Goal: Task Accomplishment & Management: Complete application form

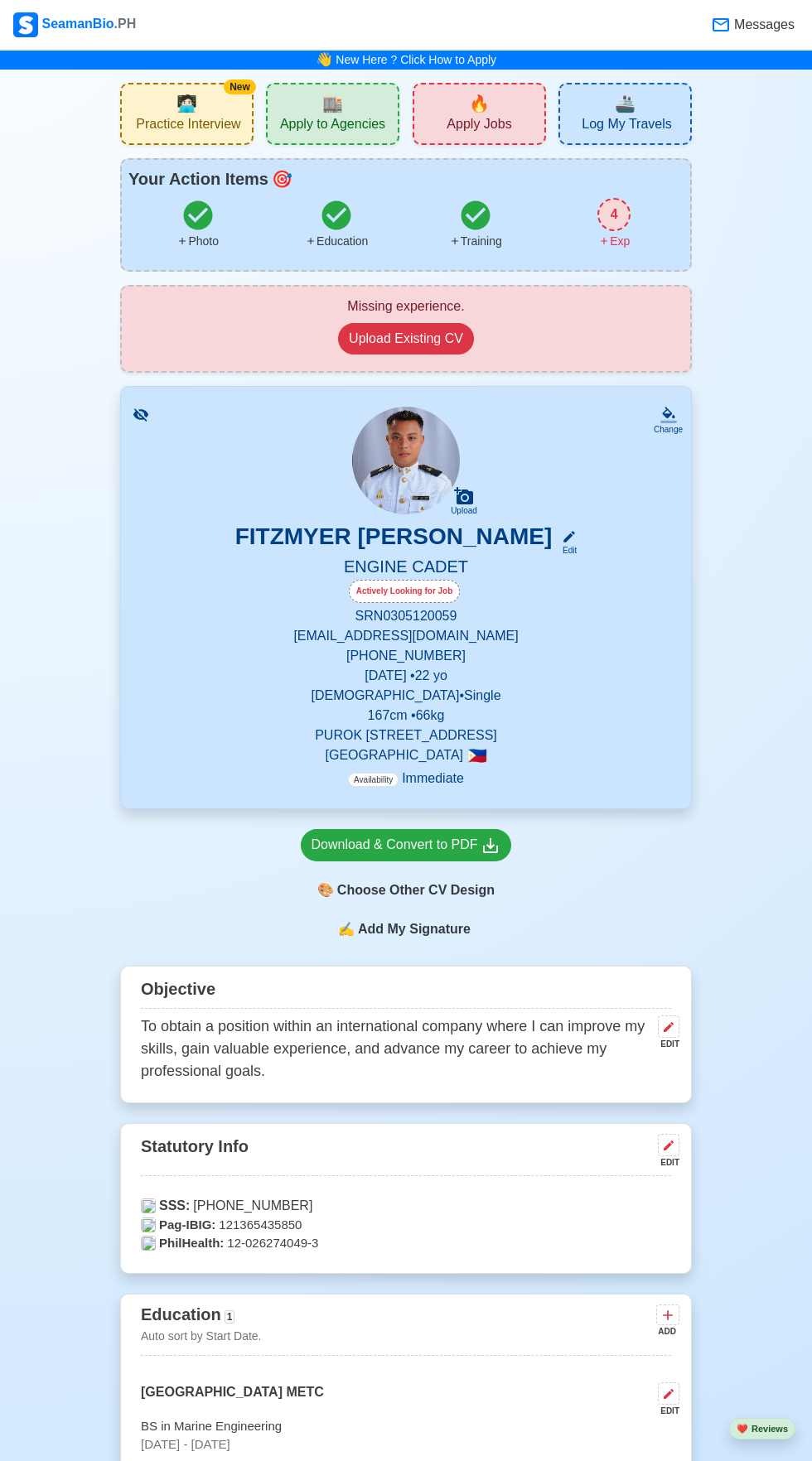
click at [472, 108] on span "🔥" at bounding box center [479, 103] width 20 height 25
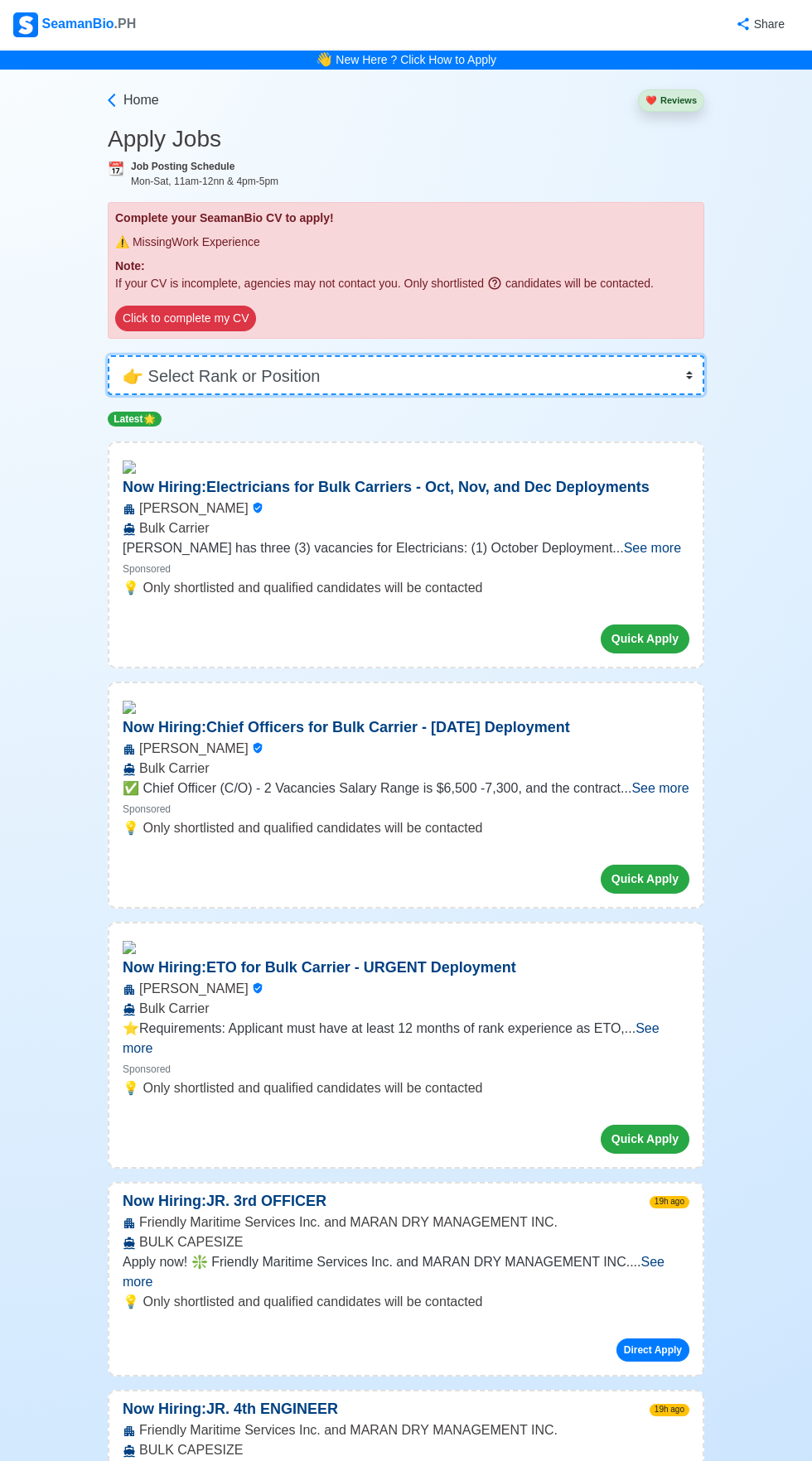
click at [320, 363] on select "👉 Select Rank or Position Master Chief Officer 2nd Officer 3rd Officer Junior O…" at bounding box center [406, 375] width 596 height 40
select select "Cadet"
click at [108, 356] on select "👉 Select Rank or Position Master Chief Officer 2nd Officer 3rd Officer Junior O…" at bounding box center [406, 375] width 596 height 40
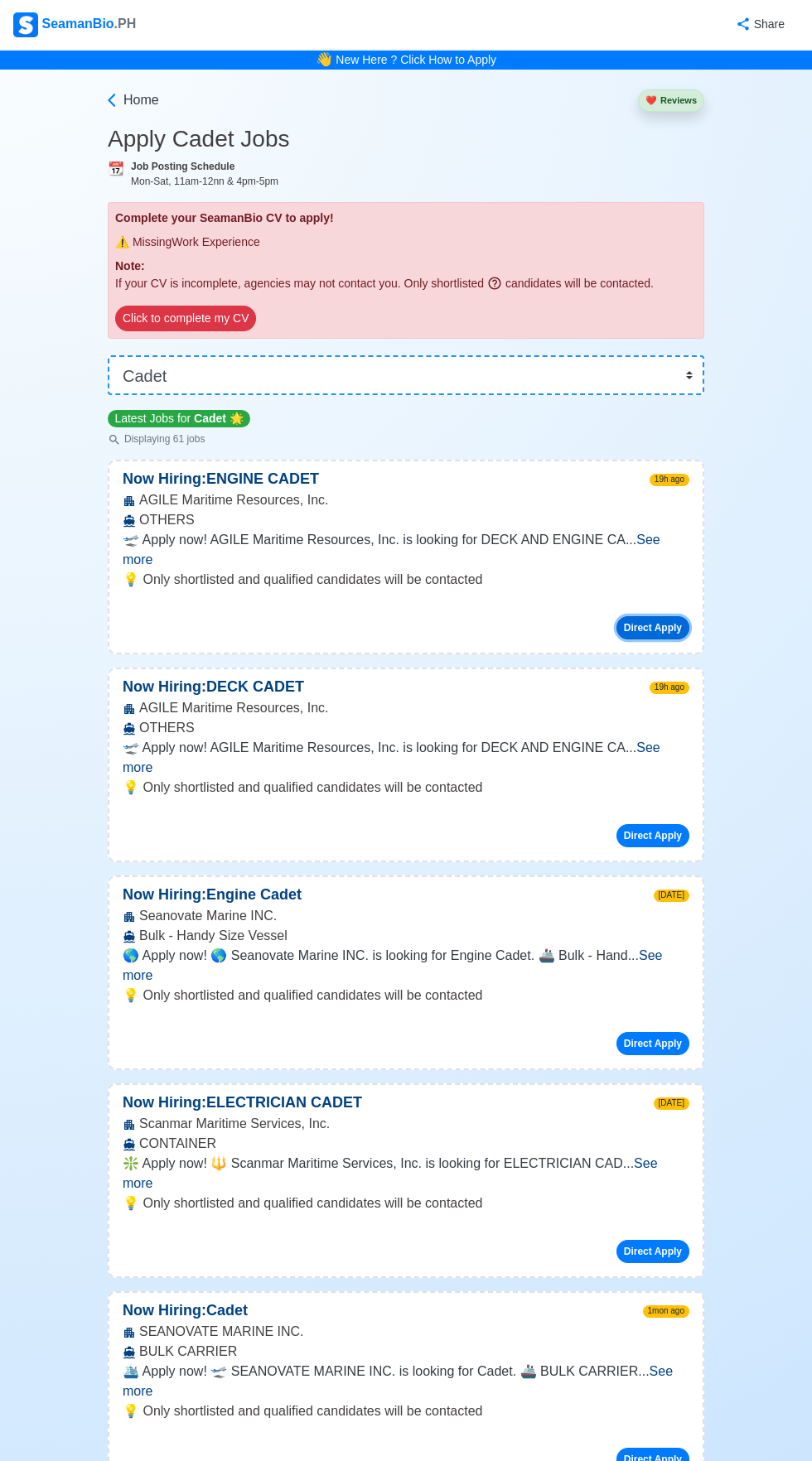
click at [671, 616] on button "Direct Apply" at bounding box center [653, 628] width 73 height 23
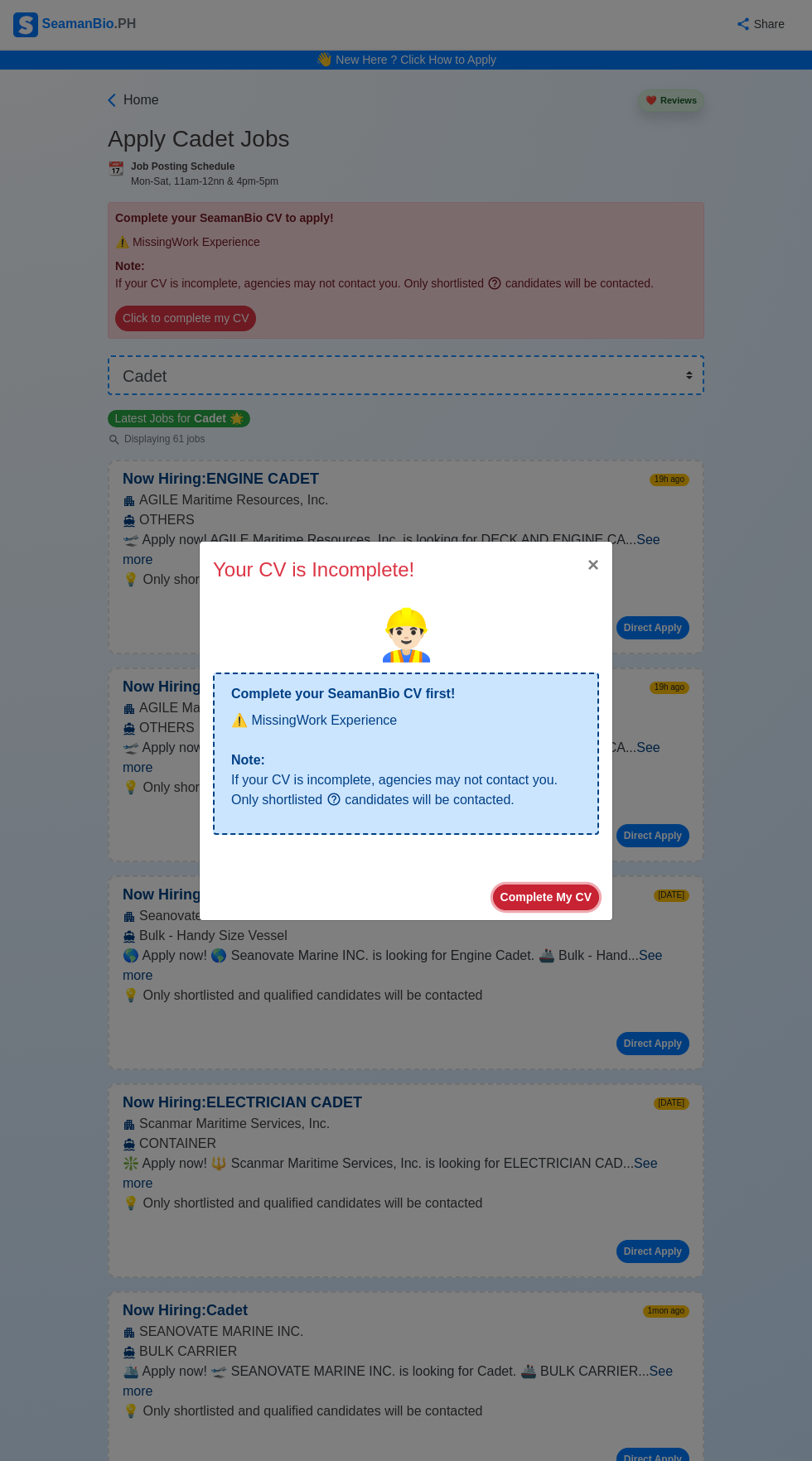
click at [548, 890] on button "Complete My CV" at bounding box center [546, 898] width 106 height 26
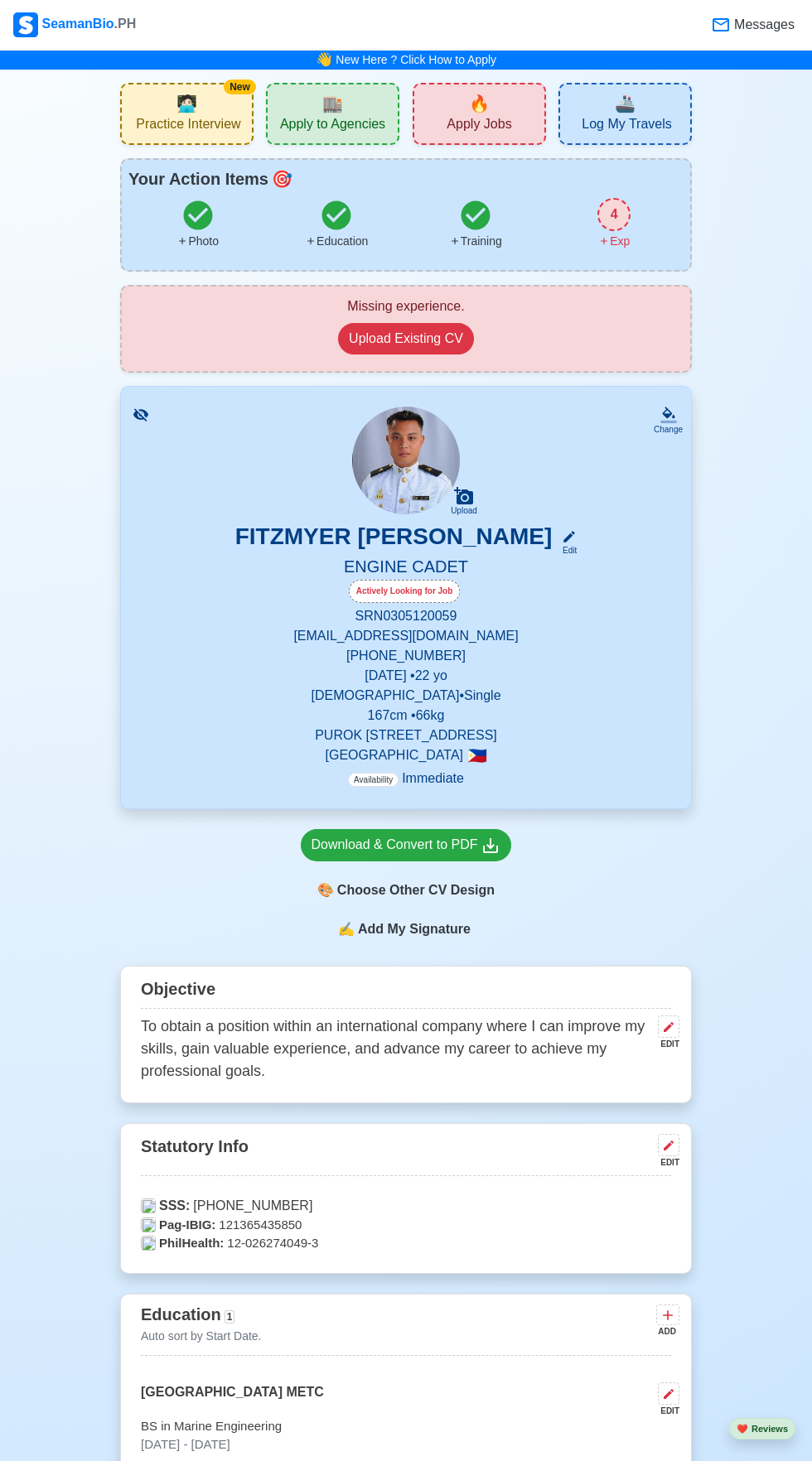
click at [466, 121] on span "Apply Jobs" at bounding box center [478, 127] width 64 height 20
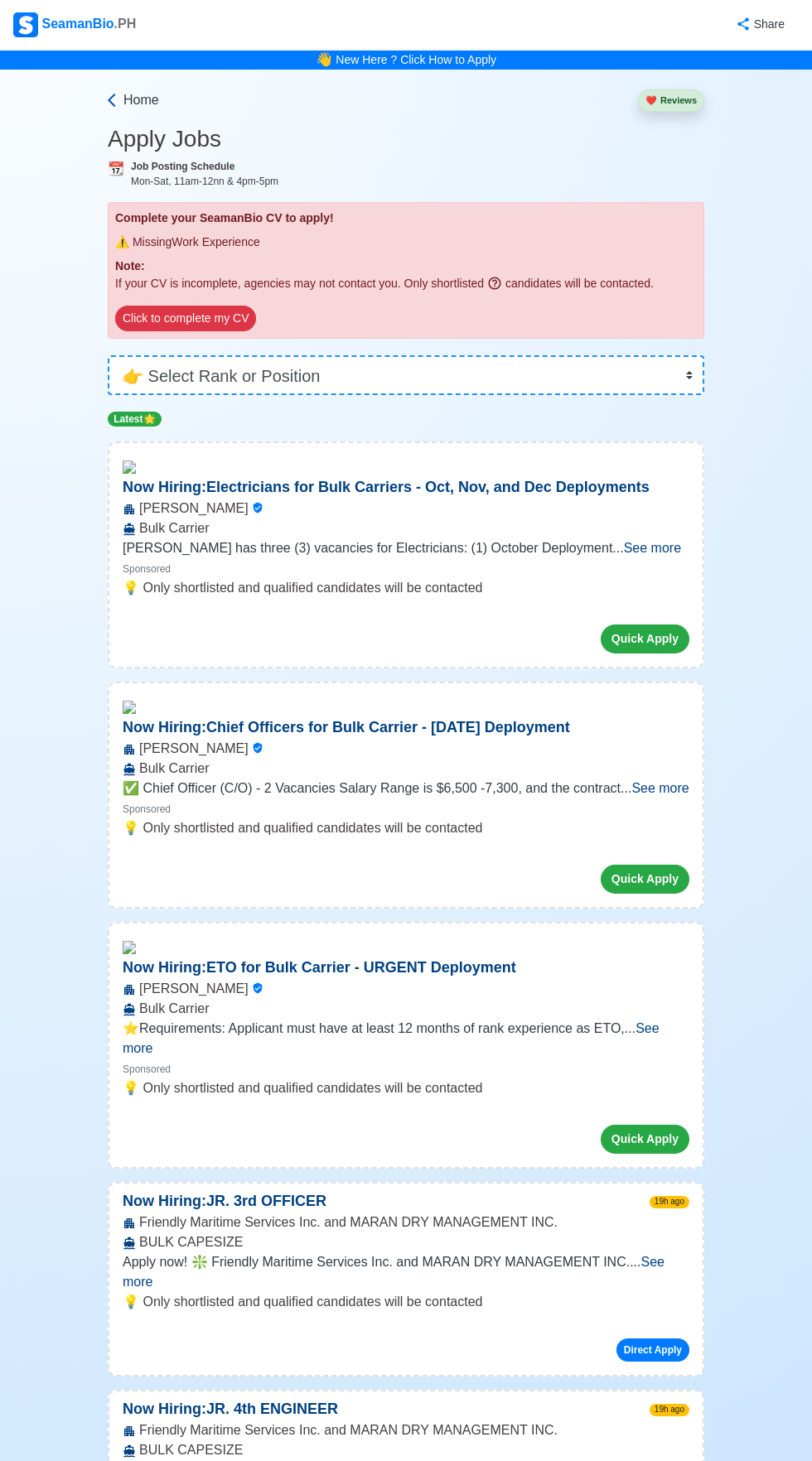
click at [110, 107] on icon at bounding box center [112, 101] width 17 height 17
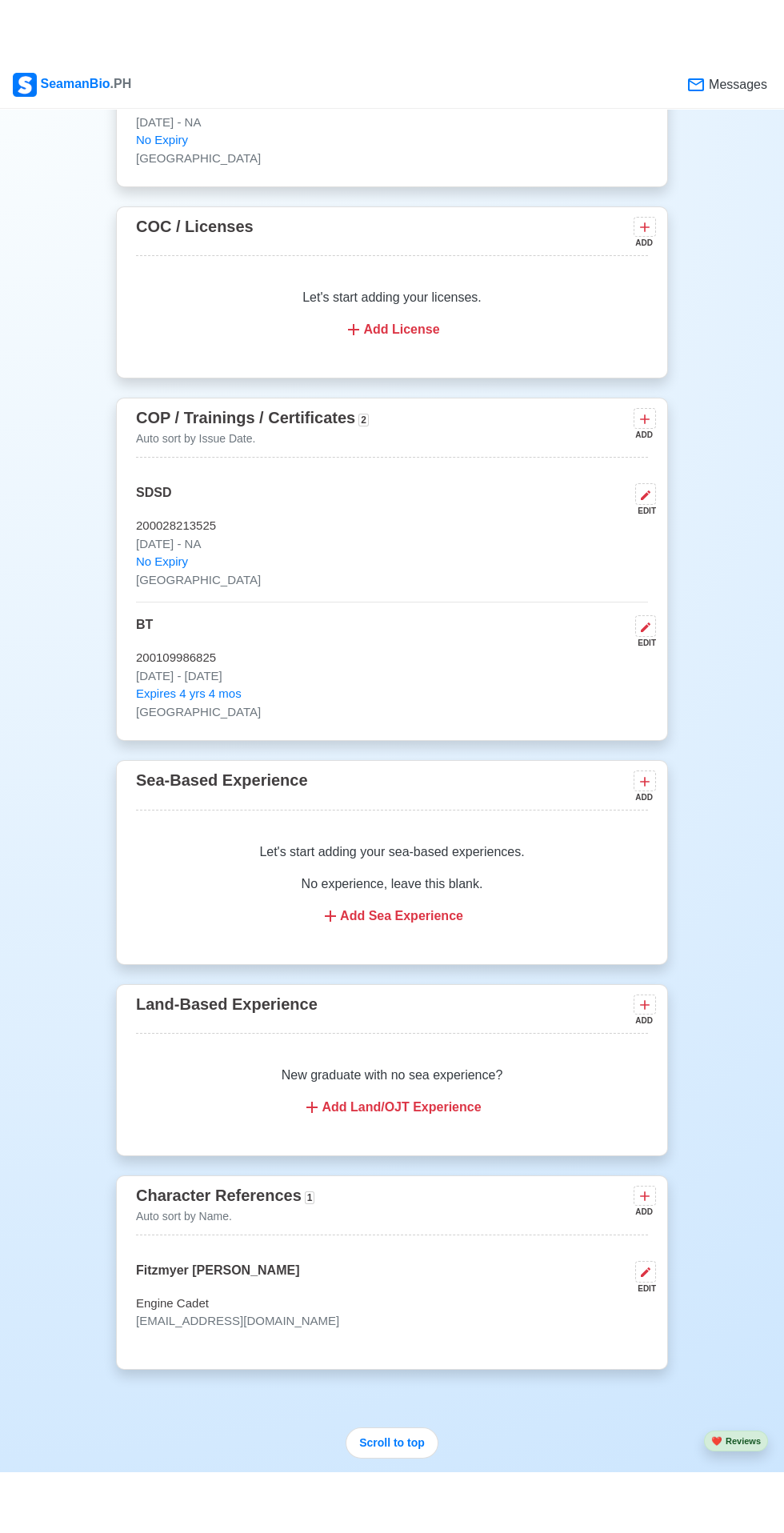
scroll to position [2084, 0]
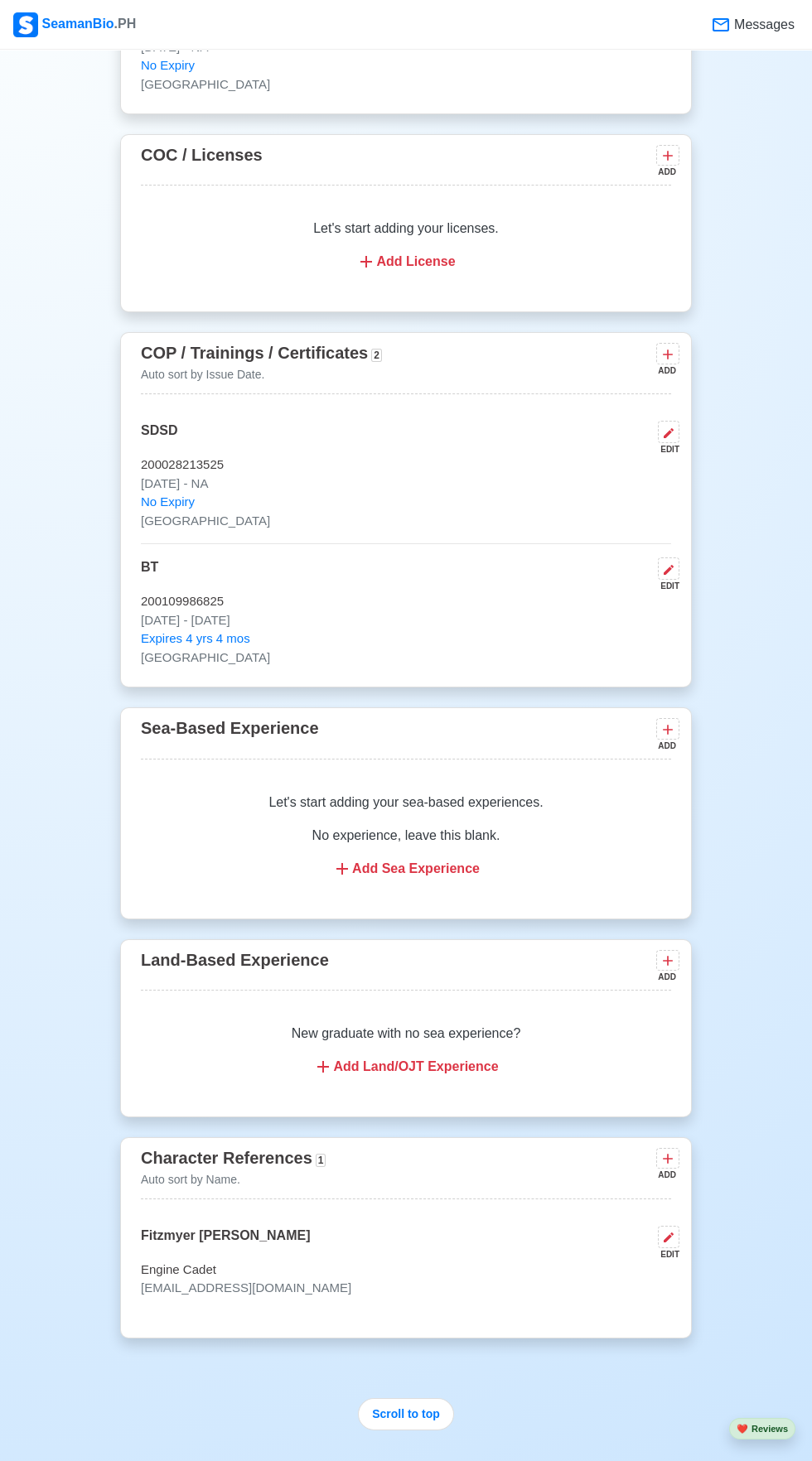
click at [458, 817] on div "Let's start adding your sea-based experiences. No experience, leave this blank.…" at bounding box center [405, 835] width 530 height 126
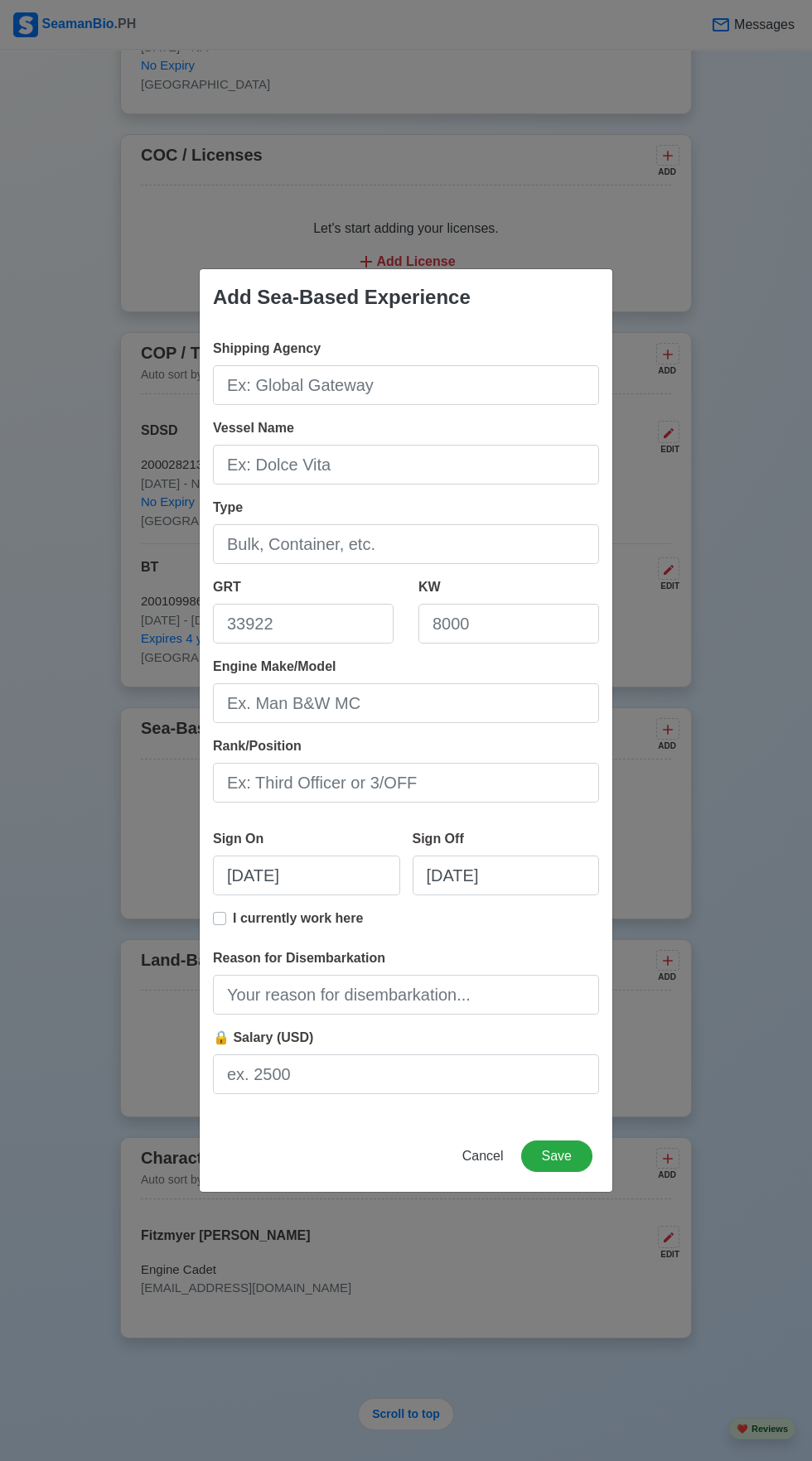
click at [694, 985] on div "Add Sea-Based Experience Shipping Agency Vessel Name Type GRT KW Engine Make/Mo…" at bounding box center [406, 730] width 812 height 1461
click at [480, 1163] on span "Cancel" at bounding box center [482, 1156] width 41 height 14
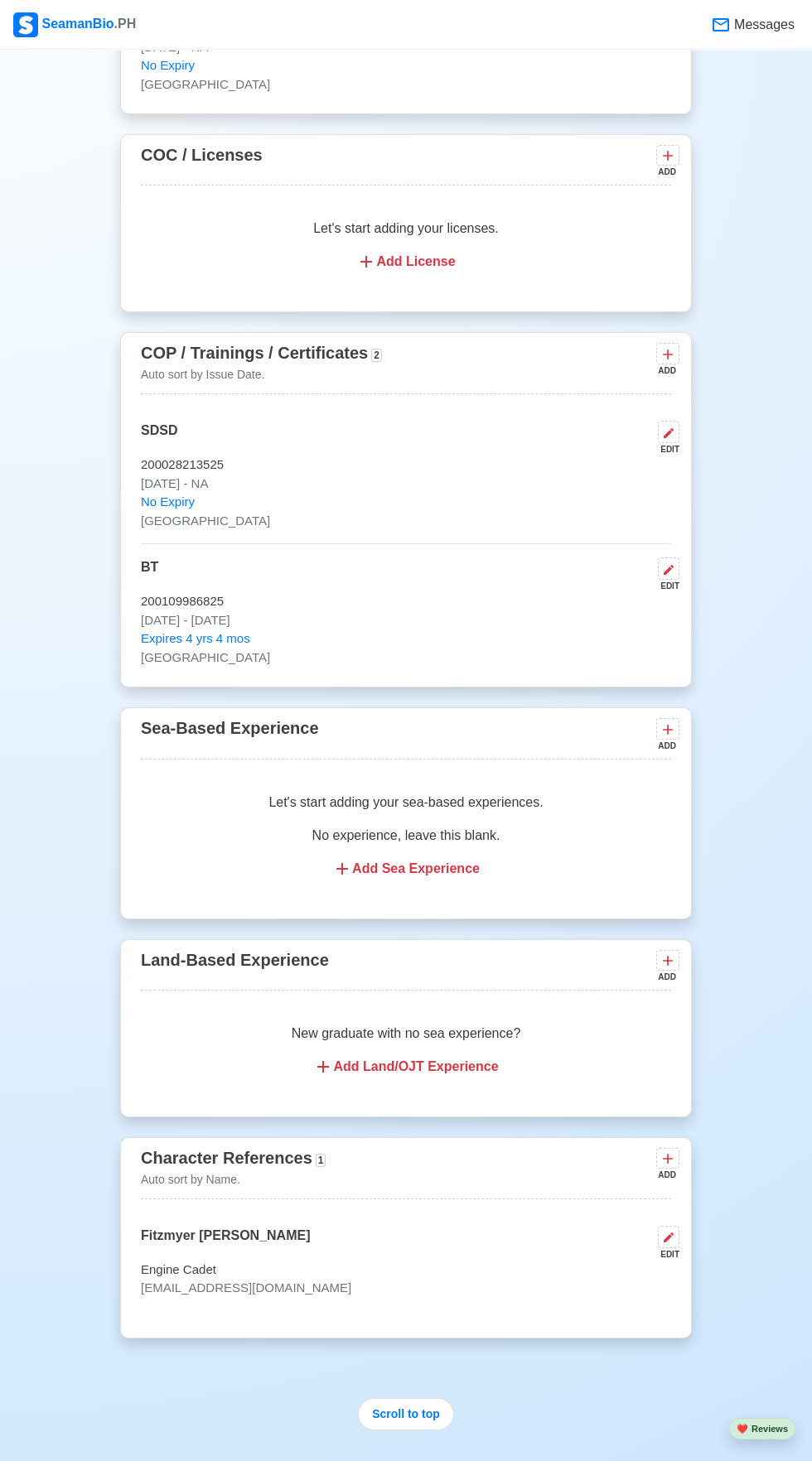
click at [426, 1063] on div "Add Land/OJT Experience" at bounding box center [406, 1066] width 491 height 20
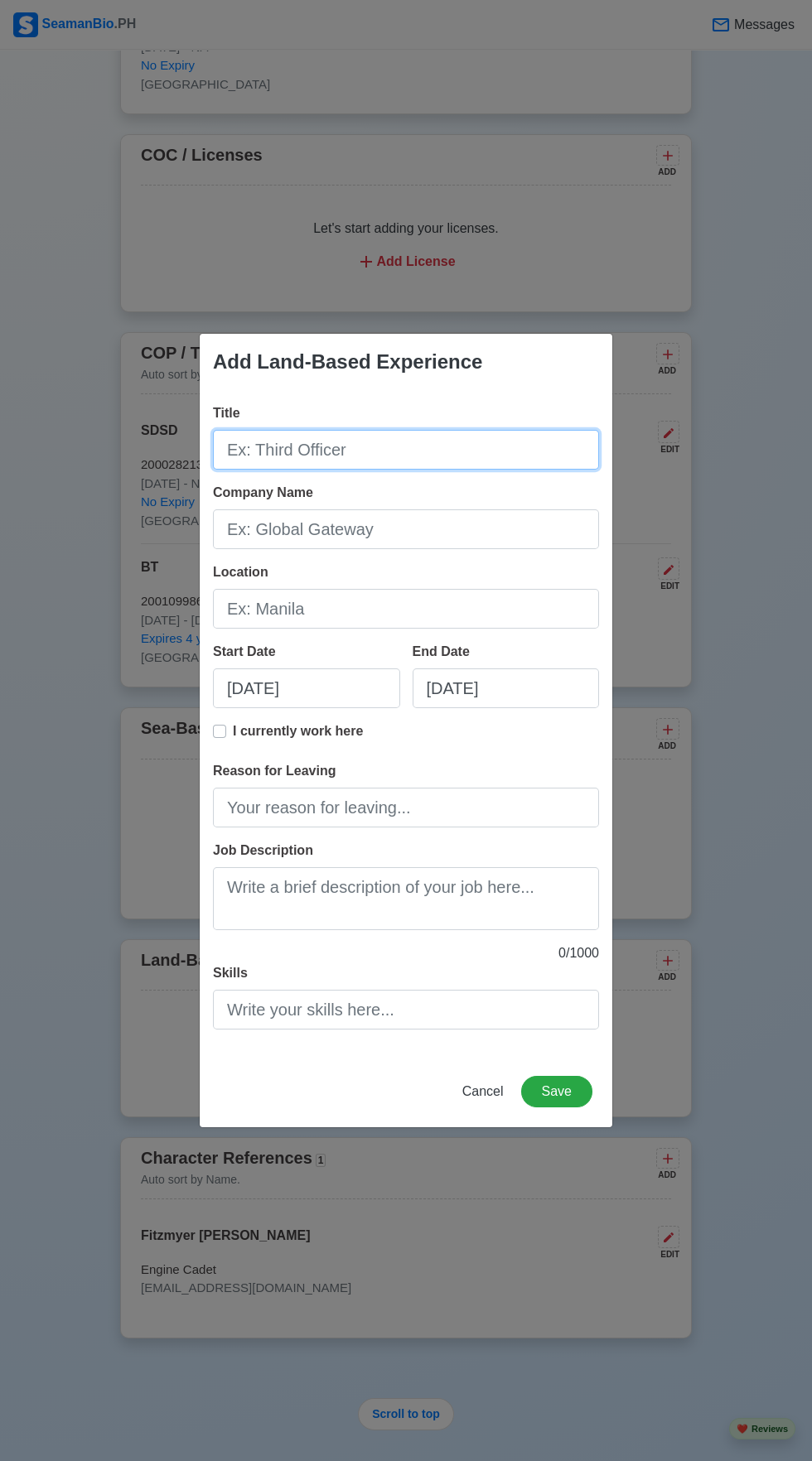
click at [286, 469] on input "Title" at bounding box center [406, 450] width 386 height 40
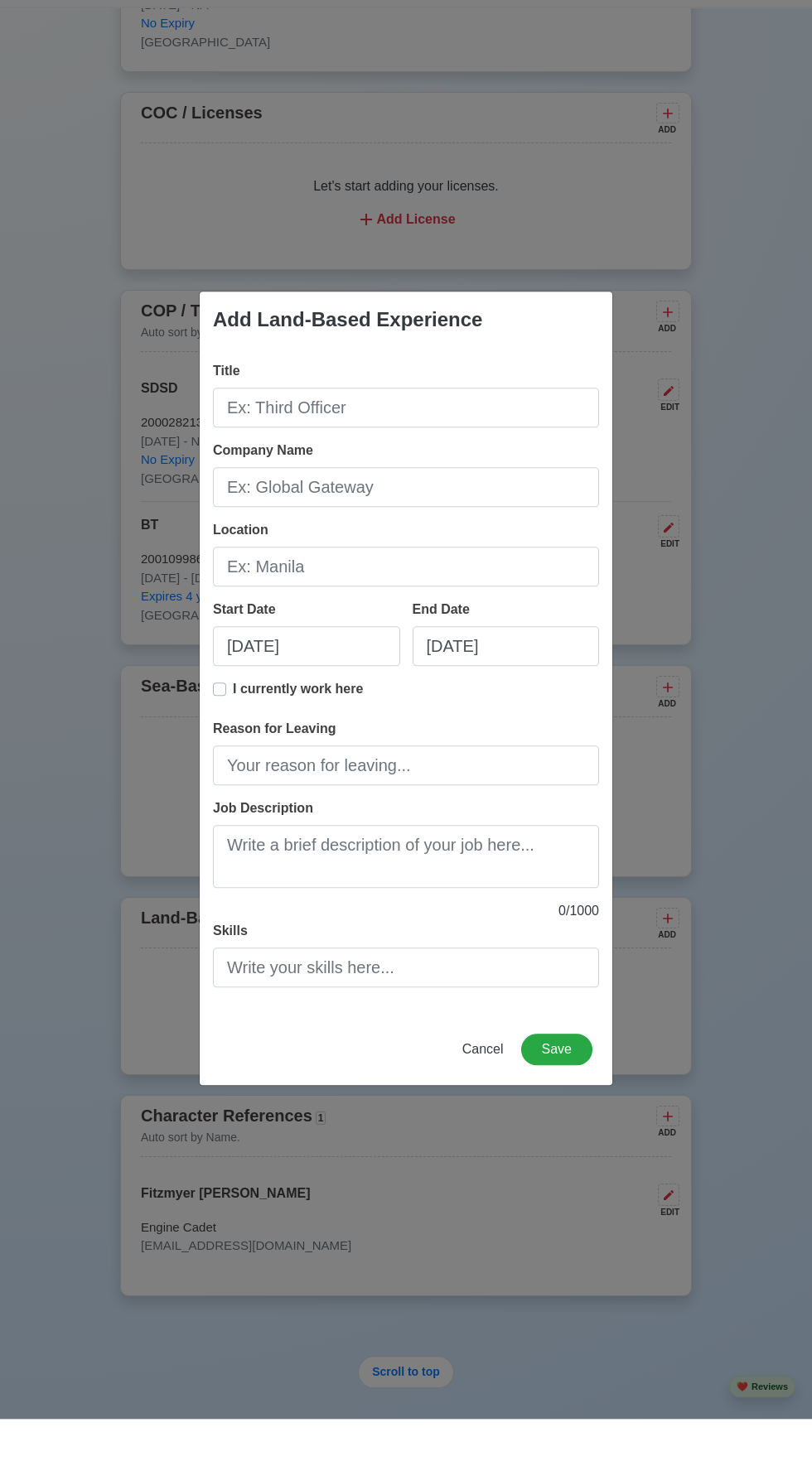
click at [758, 590] on div "Add Land-Based Experience Title Company Name Location Start Date [DATE] End Dat…" at bounding box center [406, 730] width 812 height 1461
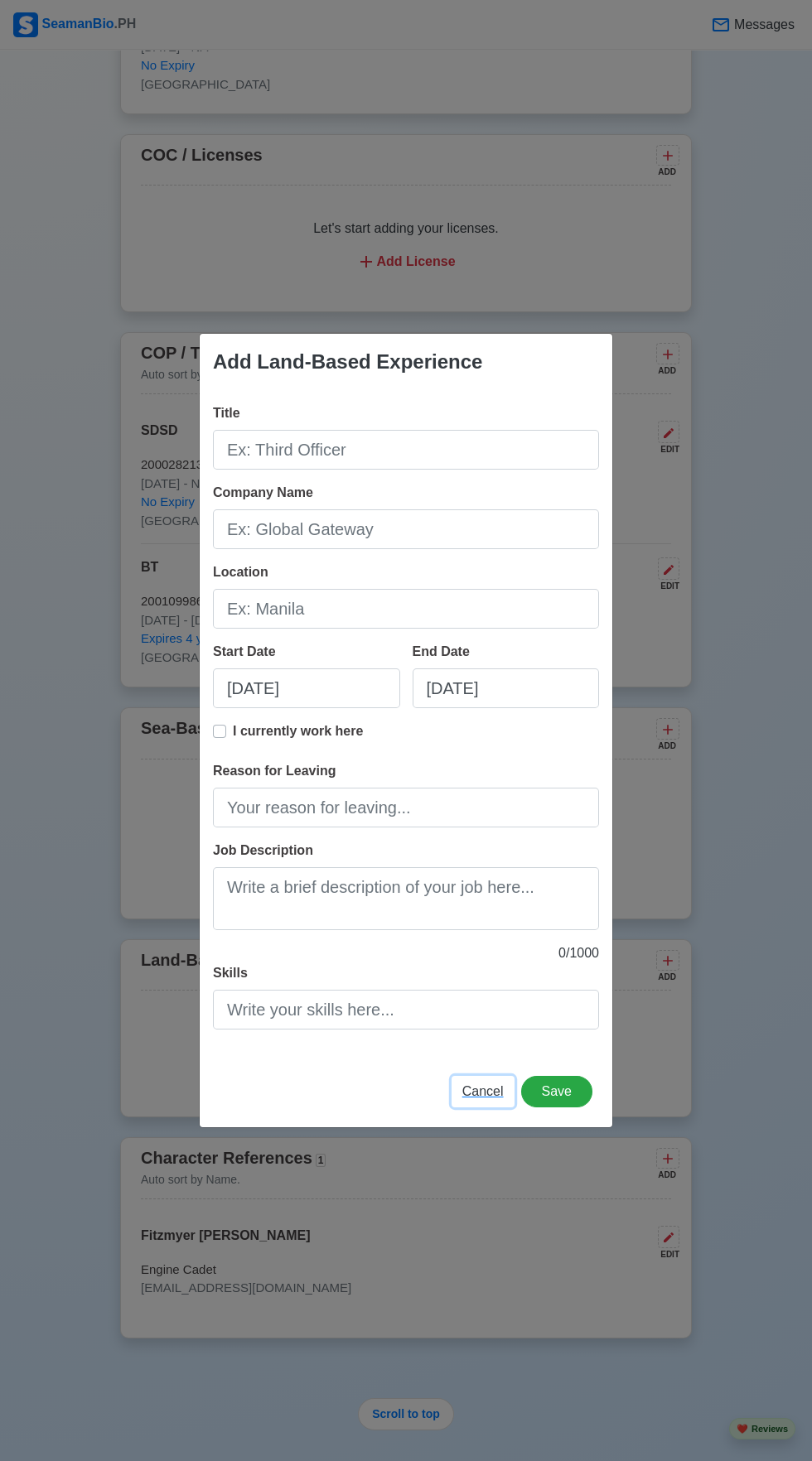
click at [477, 1091] on span "Cancel" at bounding box center [482, 1090] width 41 height 14
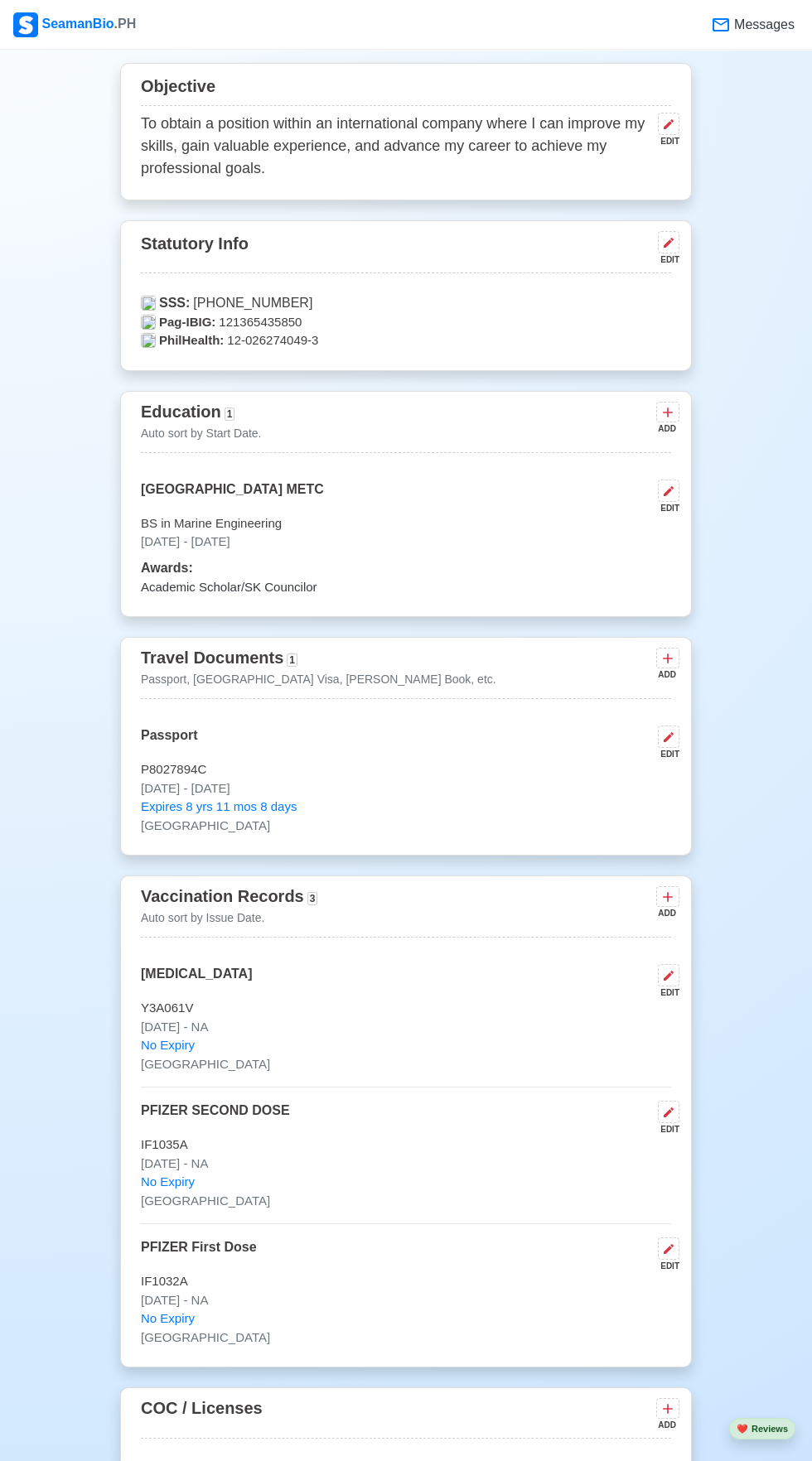
scroll to position [0, 0]
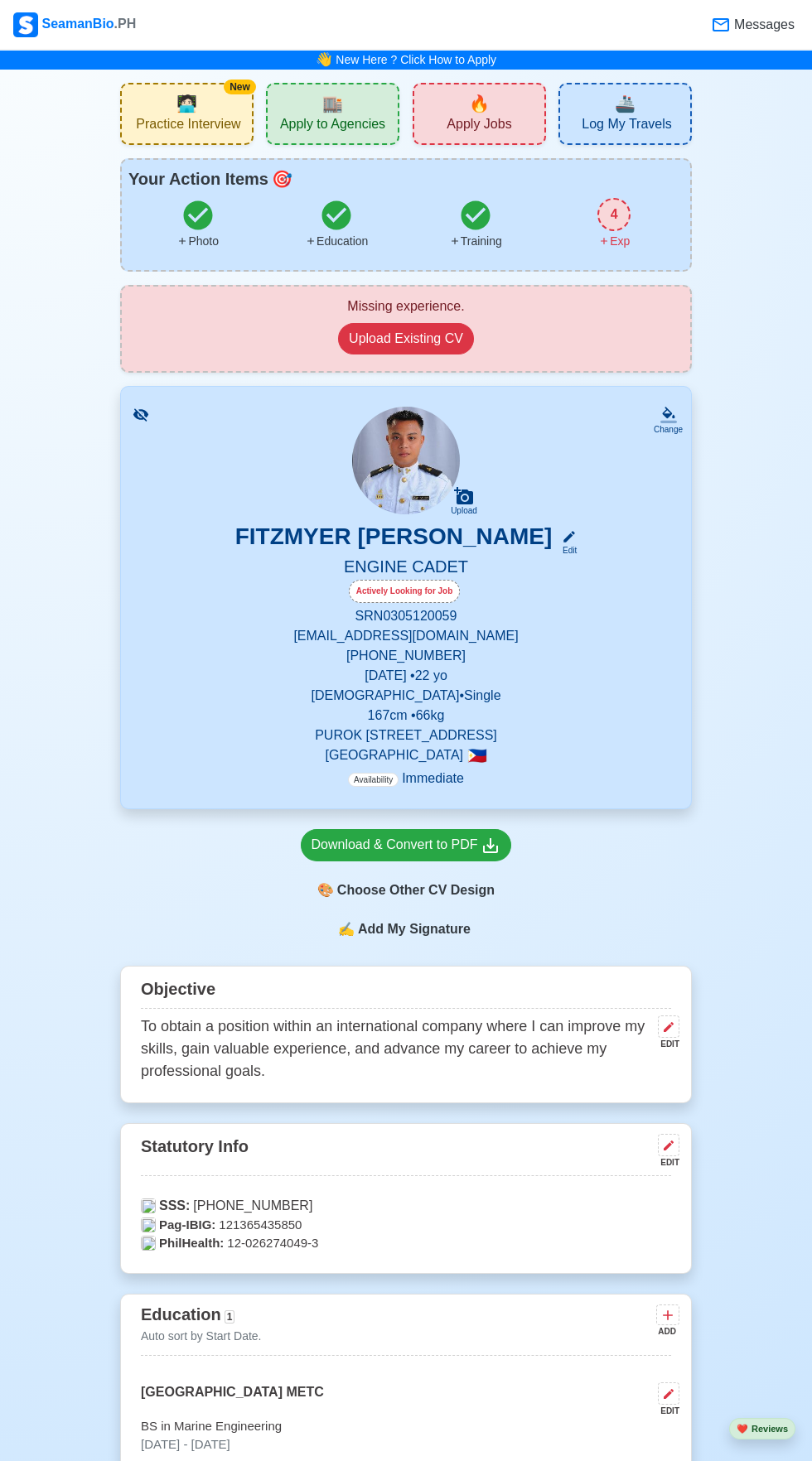
click at [486, 130] on span "Apply Jobs" at bounding box center [478, 127] width 64 height 20
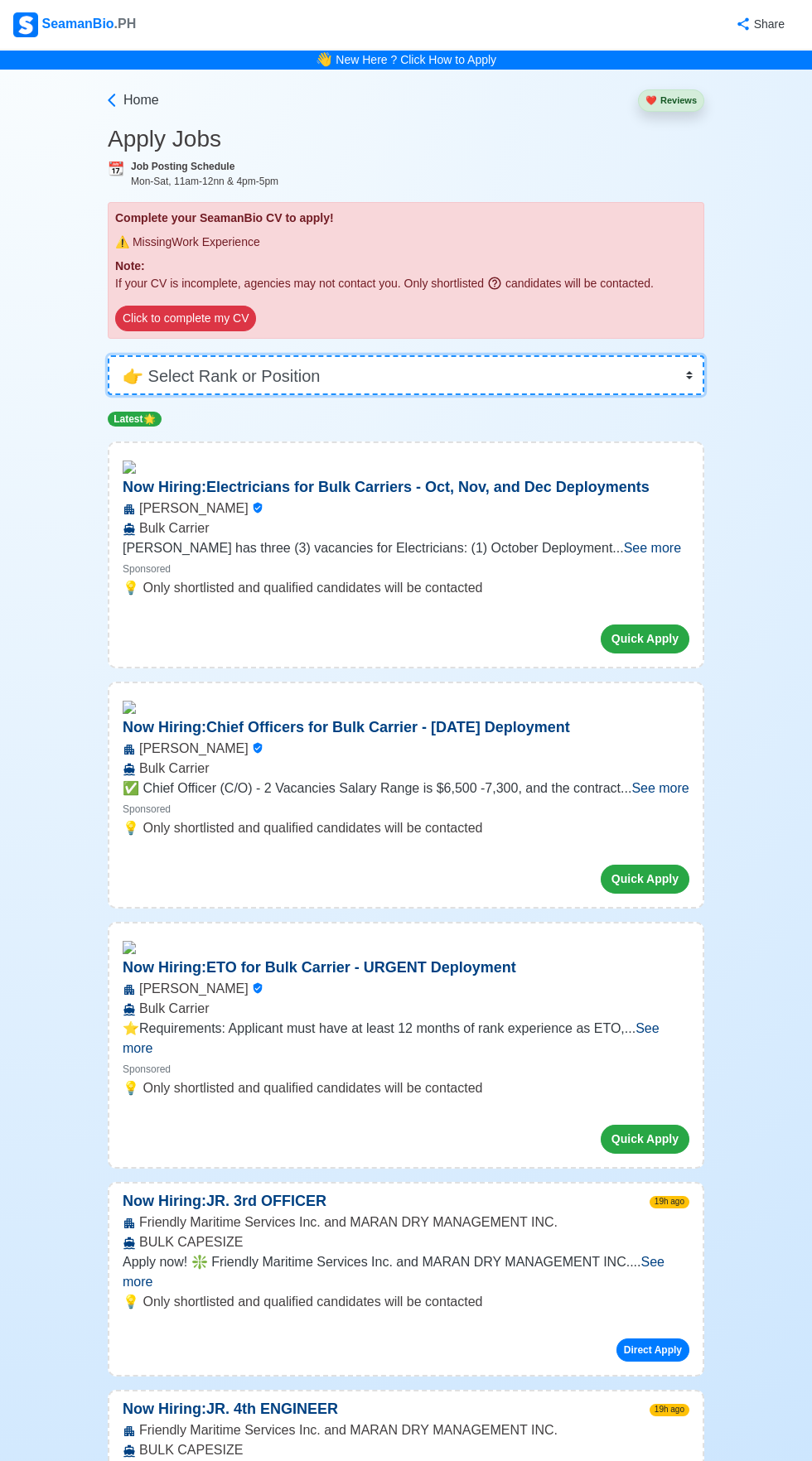
click at [448, 367] on select "👉 Select Rank or Position Master Chief Officer 2nd Officer 3rd Officer Junior O…" at bounding box center [406, 375] width 596 height 40
select select "Cadet"
click at [108, 356] on select "👉 Select Rank or Position Master Chief Officer 2nd Officer 3rd Officer Junior O…" at bounding box center [406, 375] width 596 height 40
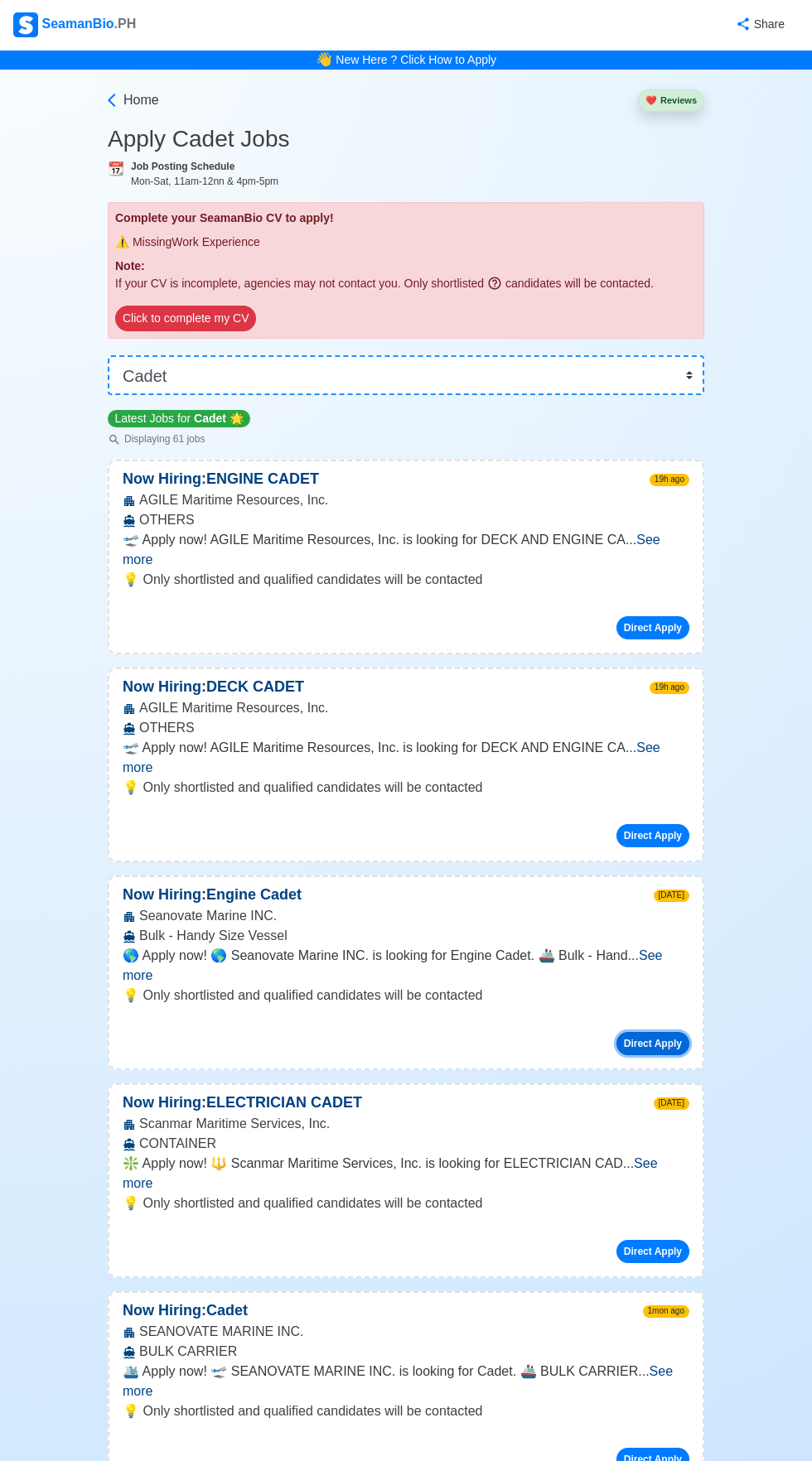
click at [640, 1032] on button "Direct Apply" at bounding box center [653, 1043] width 73 height 23
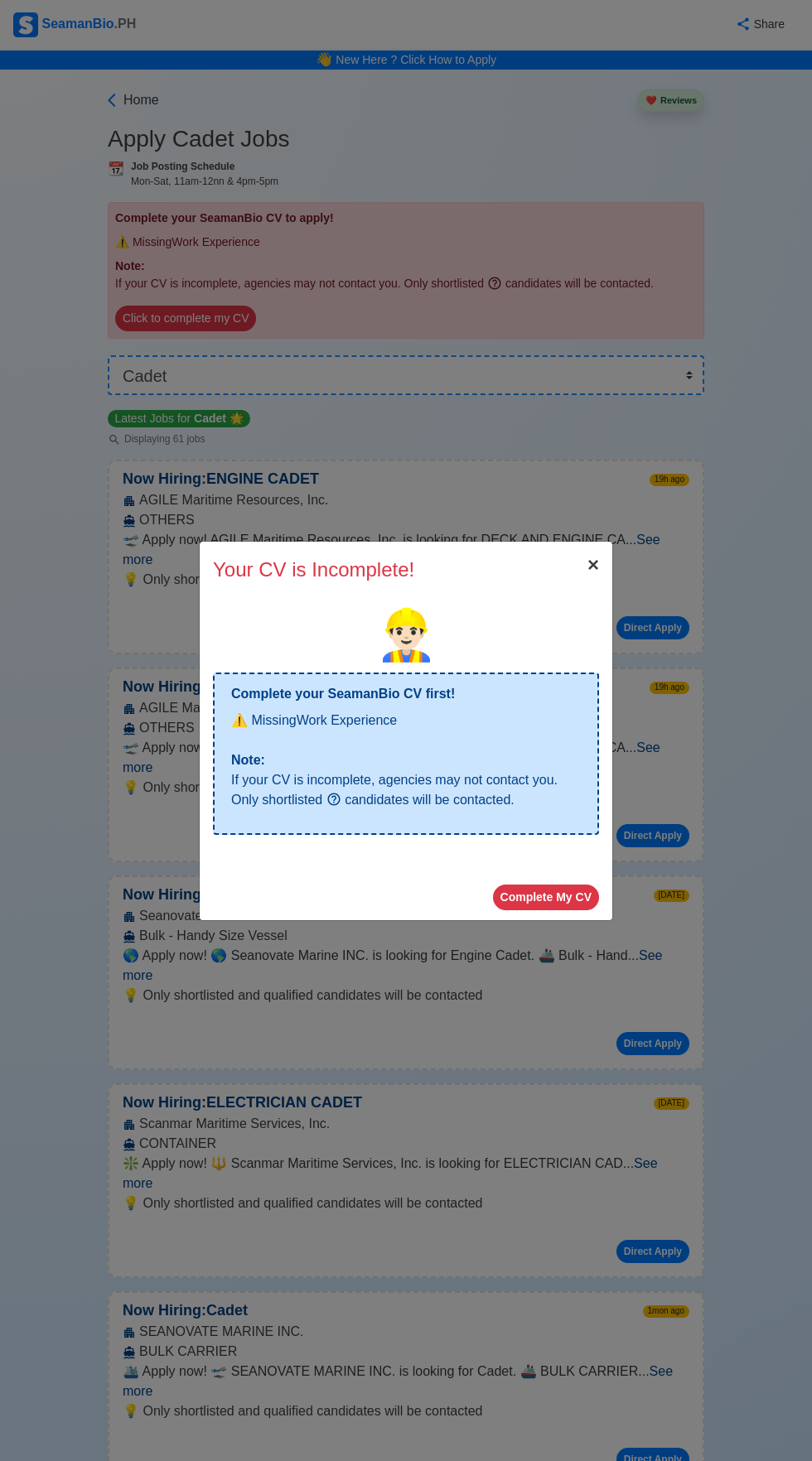
click at [593, 564] on span "×" at bounding box center [593, 564] width 11 height 22
